Goal: Book appointment/travel/reservation

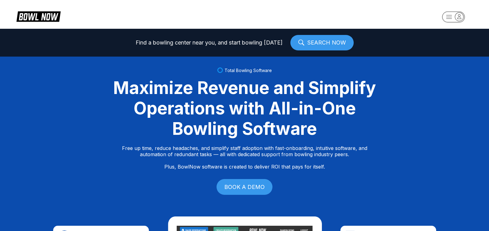
click at [460, 17] on icon "button" at bounding box center [459, 16] width 4 height 4
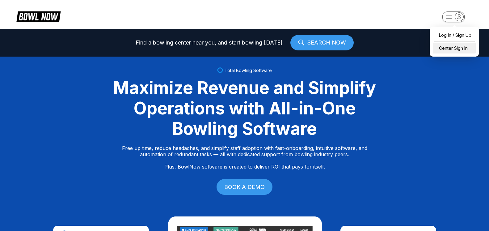
click at [450, 46] on div "Center Sign In" at bounding box center [454, 48] width 43 height 11
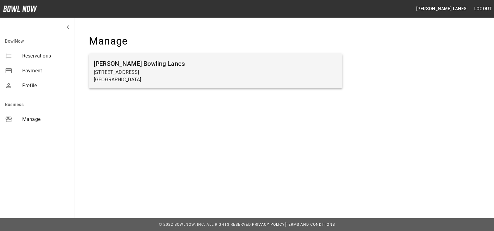
click at [178, 74] on p "[STREET_ADDRESS]" at bounding box center [216, 72] width 244 height 7
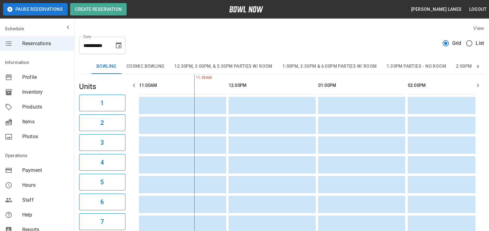
click at [351, 70] on button "1:00pm, 3:30pm & 6:00pm Parties w/ Room" at bounding box center [329, 66] width 104 height 15
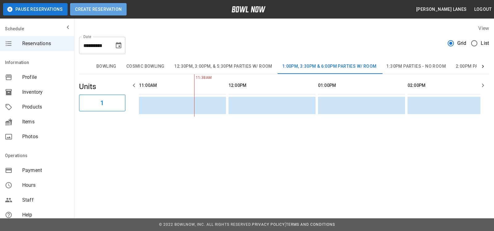
click at [115, 10] on button "Create Reservation" at bounding box center [98, 9] width 57 height 12
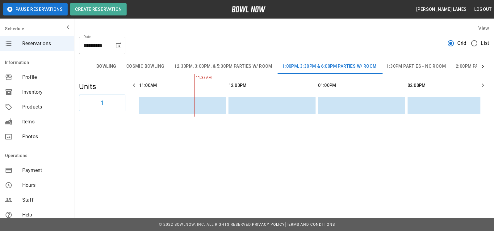
drag, startPoint x: 205, startPoint y: 145, endPoint x: 254, endPoint y: 115, distance: 57.3
